Goal: Transaction & Acquisition: Purchase product/service

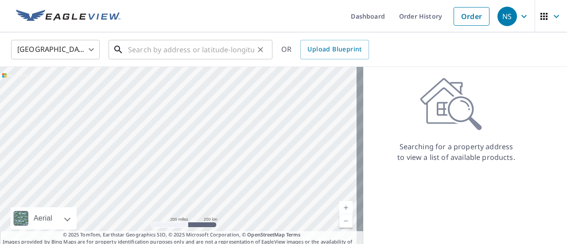
click at [136, 45] on input "text" at bounding box center [191, 49] width 126 height 25
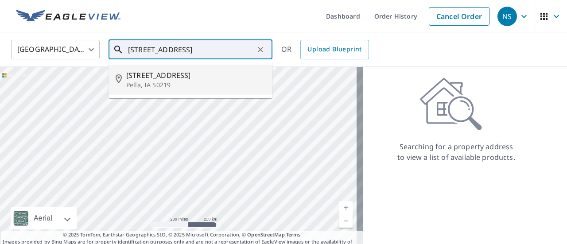
click at [203, 84] on p "Pella, IA 50219" at bounding box center [195, 85] width 139 height 9
type input "[STREET_ADDRESS]"
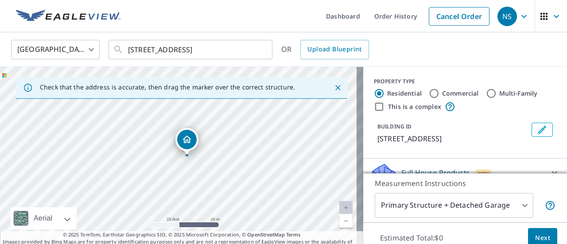
drag, startPoint x: 168, startPoint y: 164, endPoint x: 193, endPoint y: 185, distance: 33.4
click at [193, 185] on div "[STREET_ADDRESS]" at bounding box center [181, 160] width 363 height 186
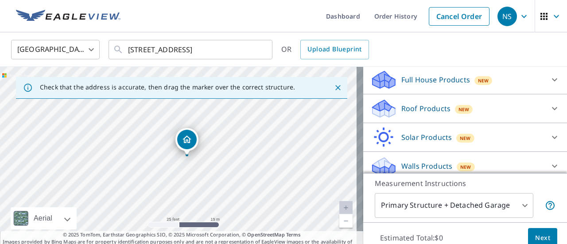
scroll to position [100, 0]
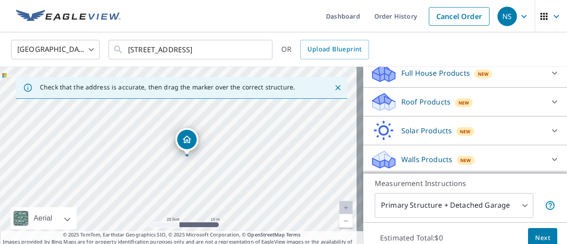
click at [430, 96] on div "Roof Products New" at bounding box center [458, 102] width 174 height 21
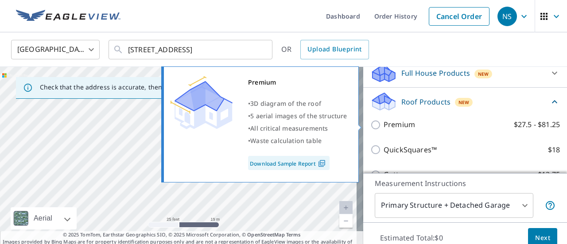
click at [386, 123] on p "Premium" at bounding box center [399, 124] width 31 height 11
click at [384, 123] on input "Premium $27.5 - $81.25" at bounding box center [377, 125] width 13 height 11
checkbox input "true"
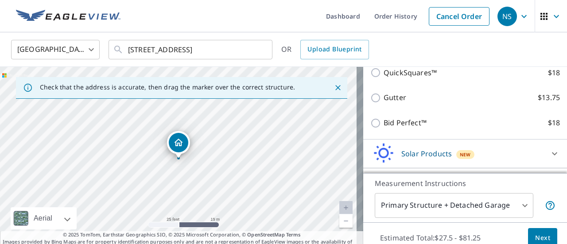
scroll to position [234, 0]
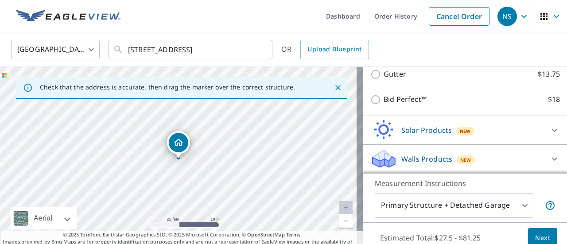
click at [528, 240] on button "Next" at bounding box center [542, 238] width 29 height 20
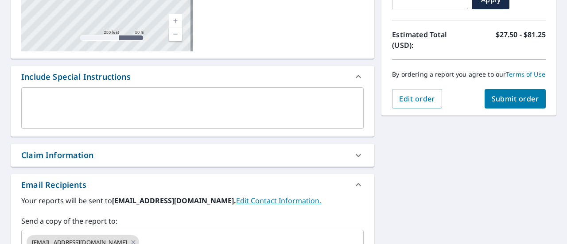
scroll to position [177, 0]
click at [501, 100] on button "Submit order" at bounding box center [516, 100] width 62 height 20
